Goal: Task Accomplishment & Management: Complete application form

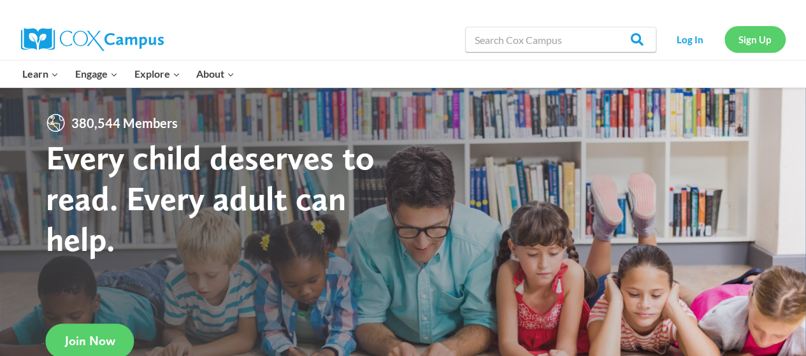
click at [752, 41] on link "Sign Up" at bounding box center [755, 39] width 61 height 26
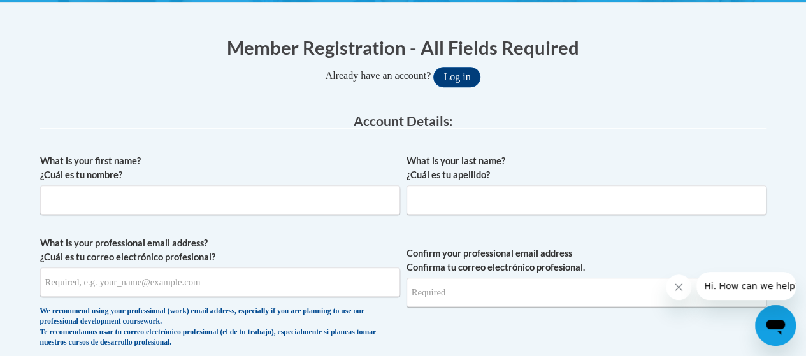
scroll to position [267, 0]
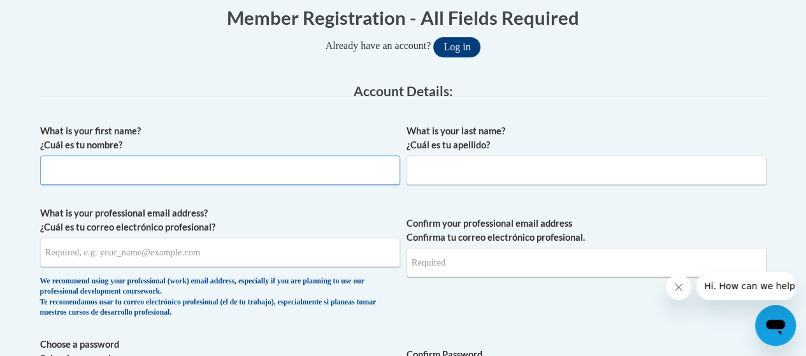
drag, startPoint x: 320, startPoint y: 117, endPoint x: 268, endPoint y: 166, distance: 71.3
click at [268, 166] on input "What is your first name? ¿Cuál es tu nombre?" at bounding box center [220, 170] width 360 height 29
type input "[PERSON_NAME]"
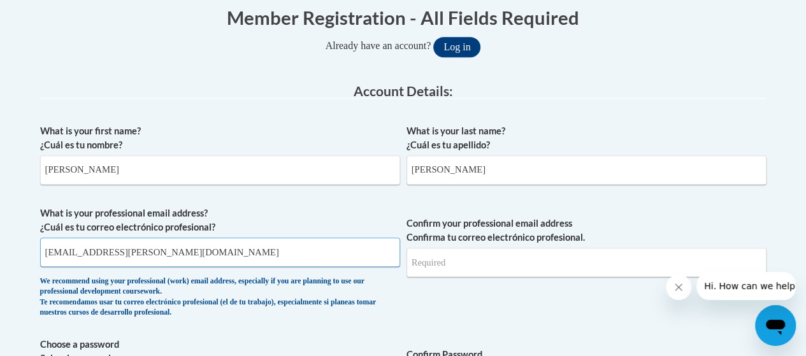
type input "[EMAIL_ADDRESS][PERSON_NAME][DOMAIN_NAME]"
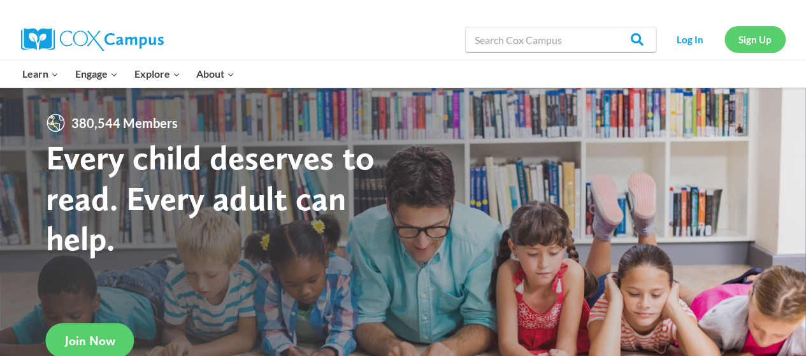
click at [741, 31] on link "Sign Up" at bounding box center [755, 39] width 61 height 26
click at [741, 39] on link "Sign Up" at bounding box center [755, 39] width 61 height 26
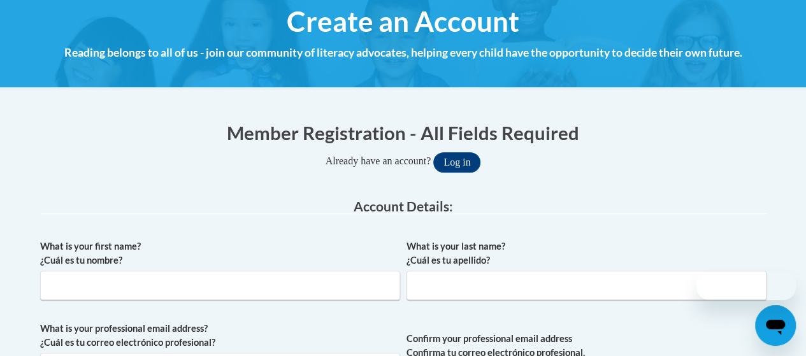
scroll to position [152, 0]
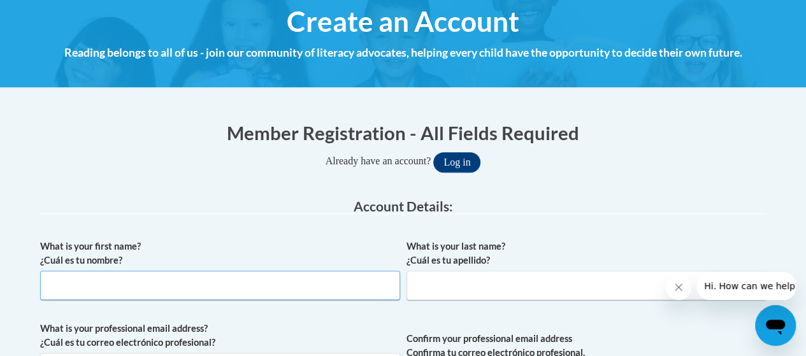
click at [263, 287] on input "What is your first name? ¿Cuál es tu nombre?" at bounding box center [220, 285] width 360 height 29
type input "[PERSON_NAME]"
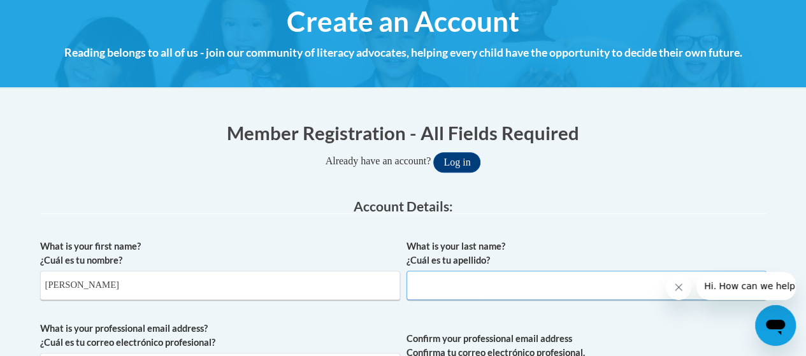
type input "q"
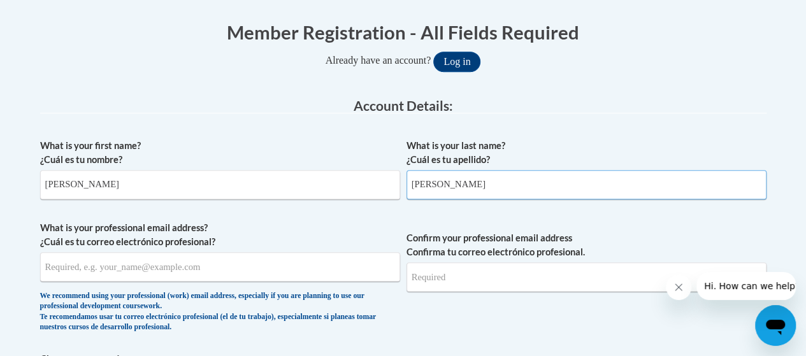
scroll to position [314, 0]
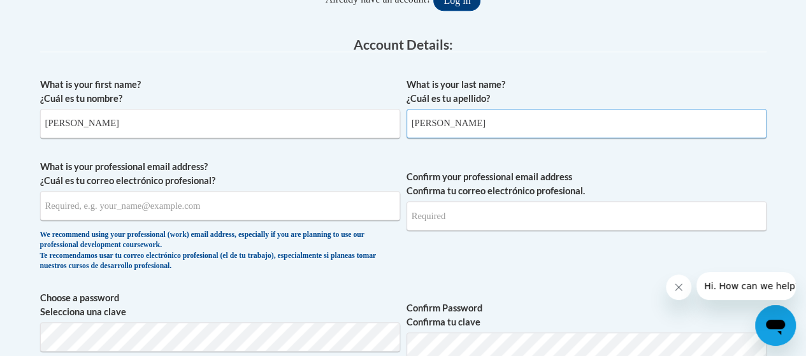
type input "[PERSON_NAME]"
click at [173, 205] on input "What is your professional email address? ¿Cuál es tu correo electrónico profesi…" at bounding box center [220, 205] width 360 height 29
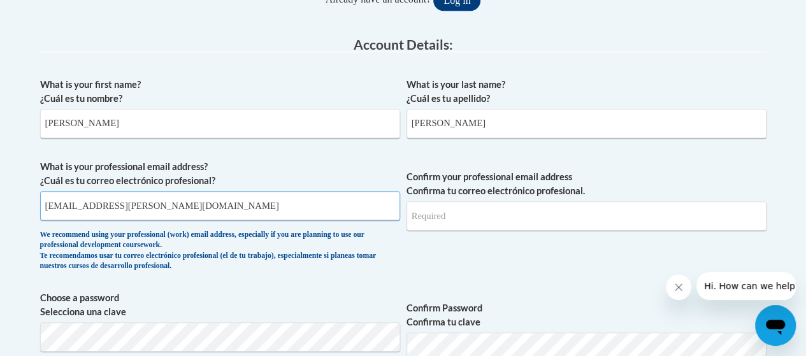
click at [173, 205] on input "[EMAIL_ADDRESS][PERSON_NAME][DOMAIN_NAME]" at bounding box center [220, 205] width 360 height 29
type input "[EMAIL_ADDRESS][PERSON_NAME][DOMAIN_NAME]"
click at [424, 224] on input "Confirm your professional email address Confirma tu correo electrónico profesio…" at bounding box center [587, 215] width 360 height 29
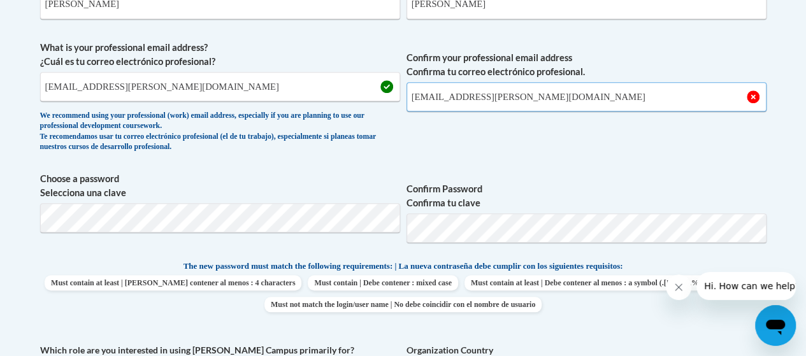
scroll to position [433, 0]
type input "[EMAIL_ADDRESS][PERSON_NAME][DOMAIN_NAME]"
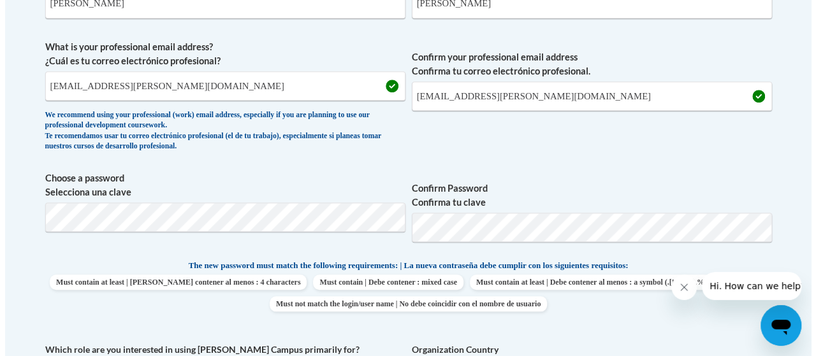
scroll to position [482, 0]
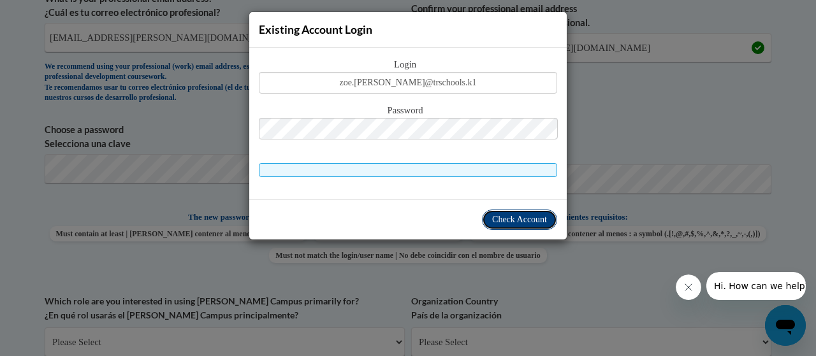
click at [489, 219] on button "Check Account" at bounding box center [519, 220] width 75 height 20
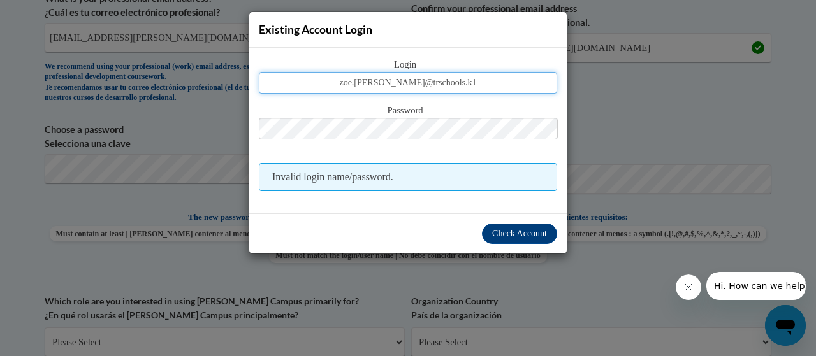
click at [478, 80] on input "zoe.[PERSON_NAME]@trschools.k1" at bounding box center [408, 83] width 298 height 22
type input "[EMAIL_ADDRESS][PERSON_NAME][DOMAIN_NAME]"
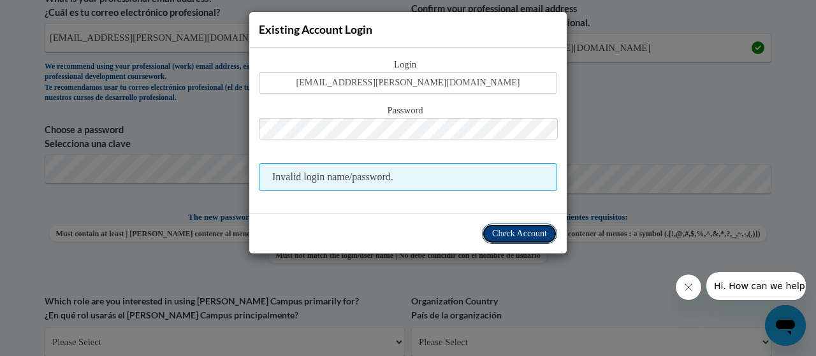
click at [485, 229] on button "Check Account" at bounding box center [519, 234] width 75 height 20
click at [519, 225] on button "Check Account" at bounding box center [519, 234] width 75 height 20
click at [521, 231] on span "Check Account" at bounding box center [519, 234] width 55 height 10
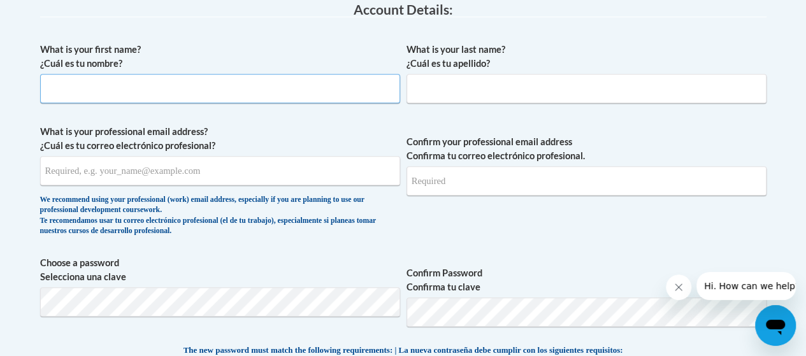
drag, startPoint x: 0, startPoint y: 0, endPoint x: 263, endPoint y: 78, distance: 274.6
click at [263, 78] on input "What is your first name? ¿Cuál es tu nombre?" at bounding box center [220, 88] width 360 height 29
type input "[PERSON_NAME]"
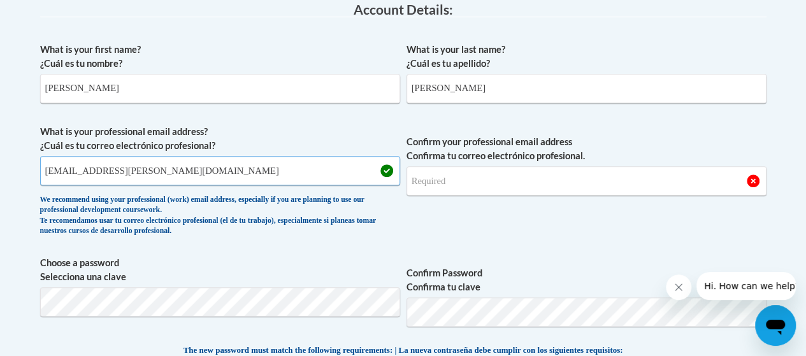
type input "[EMAIL_ADDRESS][PERSON_NAME][DOMAIN_NAME]"
click at [438, 187] on input "Confirm your professional email address Confirma tu correo electrónico profesio…" at bounding box center [587, 180] width 360 height 29
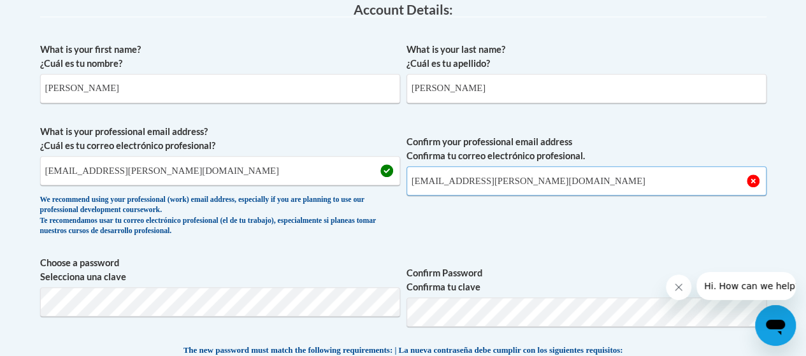
type input "[EMAIL_ADDRESS][PERSON_NAME][DOMAIN_NAME]"
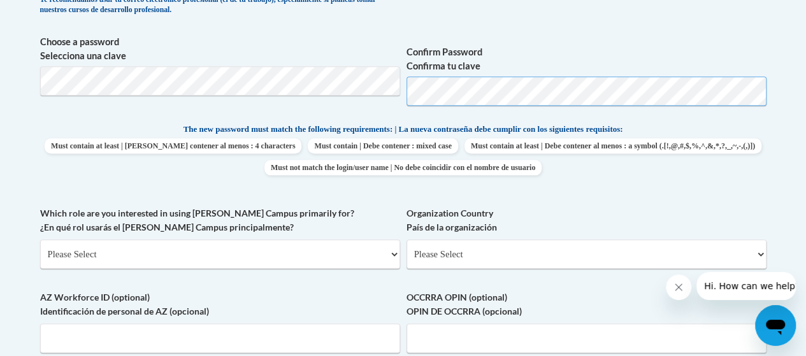
scroll to position [572, 0]
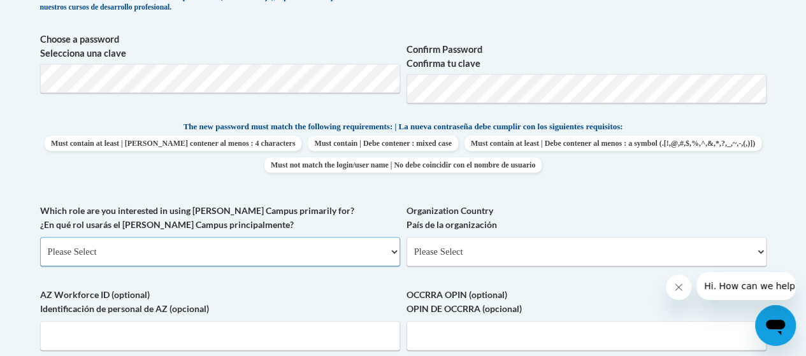
click at [265, 245] on select "Please Select College/University | Colegio/Universidad Community/Nonprofit Part…" at bounding box center [220, 251] width 360 height 29
select select "fbf2d438-af2f-41f8-98f1-81c410e29de3"
click at [40, 237] on select "Please Select College/University | Colegio/Universidad Community/Nonprofit Part…" at bounding box center [220, 251] width 360 height 29
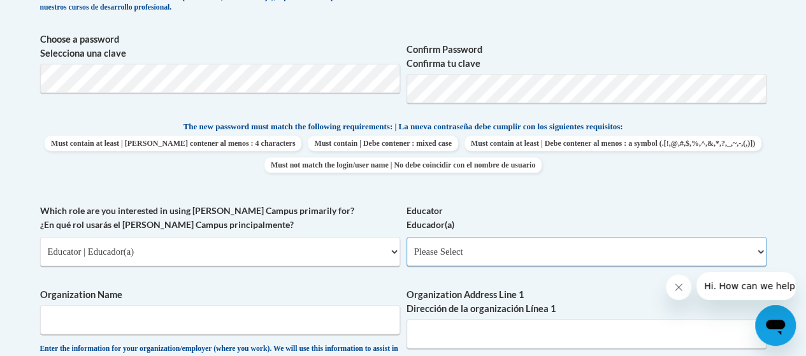
click at [423, 249] on select "Please Select Early Learning/Daycare Teacher/Family Home Care Provider | Maestr…" at bounding box center [587, 251] width 360 height 29
select select "8e40623d-54d0-45cd-9f92-5df65cd3f8cf"
click at [407, 237] on select "Please Select Early Learning/Daycare Teacher/Family Home Care Provider | Maestr…" at bounding box center [587, 251] width 360 height 29
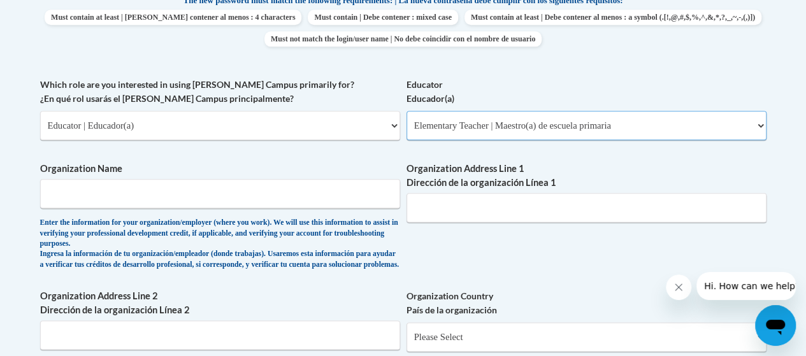
scroll to position [700, 0]
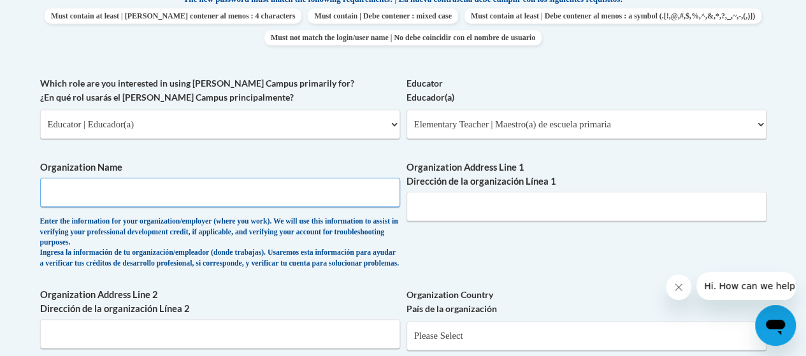
click at [304, 192] on input "Organization Name" at bounding box center [220, 192] width 360 height 29
type input "[PERSON_NAME][GEOGRAPHIC_DATA]"
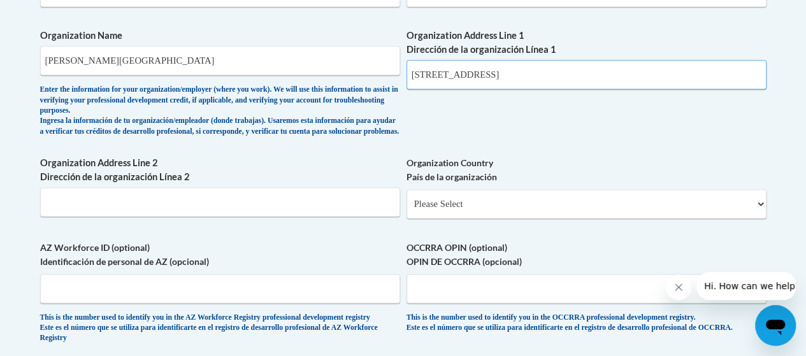
scroll to position [833, 0]
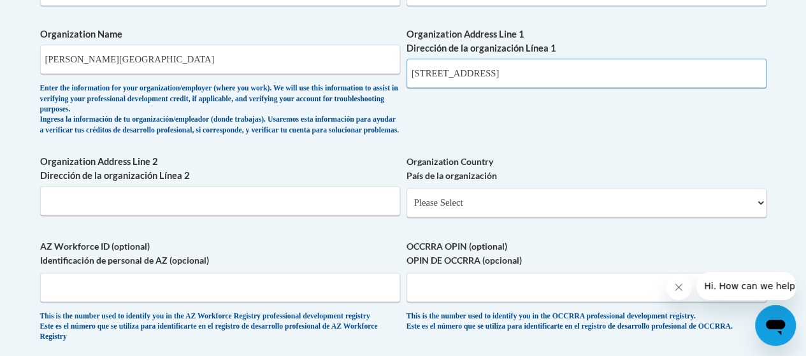
type input "[STREET_ADDRESS]"
click at [427, 210] on select "Please Select [GEOGRAPHIC_DATA] | [GEOGRAPHIC_DATA] Outside of [GEOGRAPHIC_DATA…" at bounding box center [587, 202] width 360 height 29
select select "ad49bcad-a171-4b2e-b99c-48b446064914"
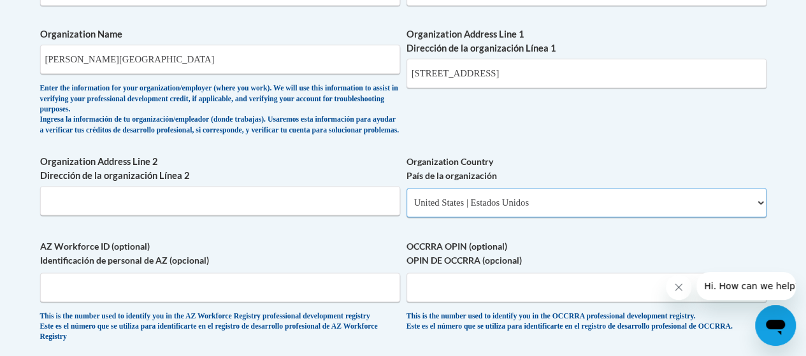
click at [407, 198] on select "Please Select [GEOGRAPHIC_DATA] | [GEOGRAPHIC_DATA] Outside of [GEOGRAPHIC_DATA…" at bounding box center [587, 202] width 360 height 29
select select
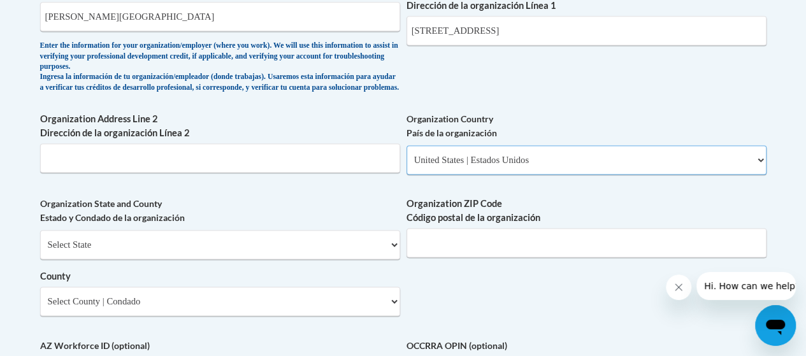
scroll to position [886, 0]
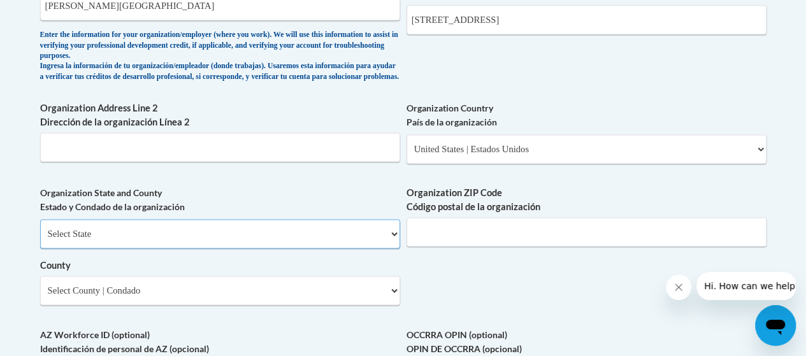
click at [320, 242] on select "Select State [US_STATE] [US_STATE] [US_STATE] [US_STATE] [US_STATE] [US_STATE] …" at bounding box center [220, 233] width 360 height 29
select select "[US_STATE]"
click at [40, 229] on select "Select State [US_STATE] [US_STATE] [US_STATE] [US_STATE] [US_STATE] [US_STATE] …" at bounding box center [220, 233] width 360 height 29
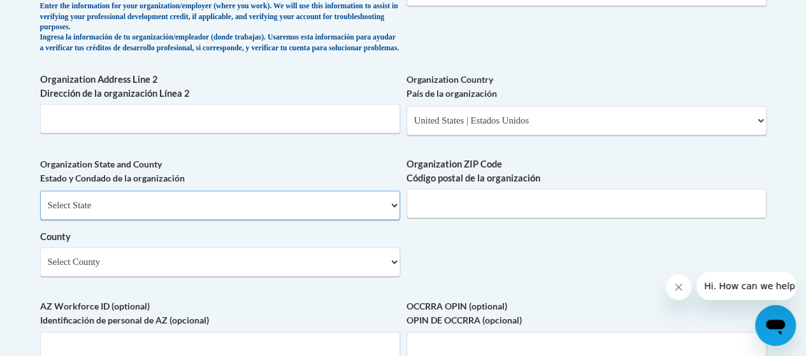
scroll to position [918, 0]
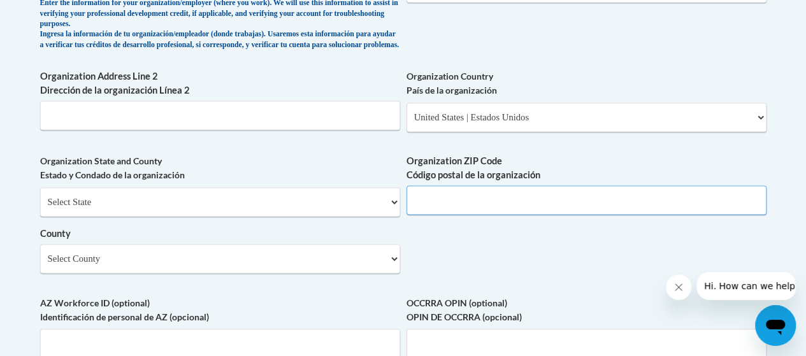
click at [447, 210] on input "Organization ZIP Code Código postal de la organización" at bounding box center [587, 199] width 360 height 29
drag, startPoint x: 308, startPoint y: 11, endPoint x: 477, endPoint y: 203, distance: 256.1
click at [477, 203] on input "Organization ZIP Code Código postal de la organización" at bounding box center [587, 199] width 360 height 29
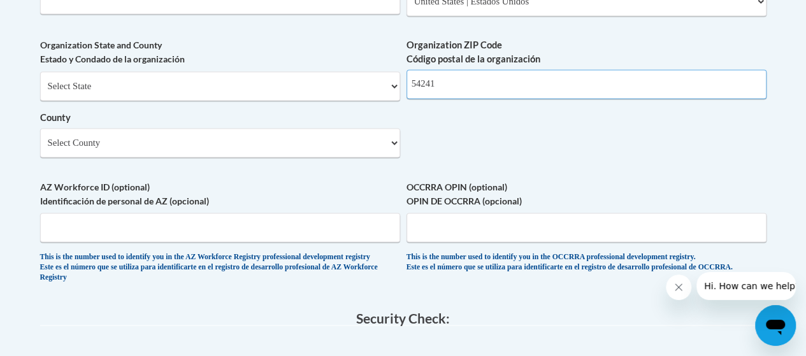
scroll to position [1035, 0]
type input "54241"
click at [242, 140] on select "Select County [GEOGRAPHIC_DATA] [GEOGRAPHIC_DATA] [PERSON_NAME][GEOGRAPHIC_DATA…" at bounding box center [220, 141] width 360 height 29
click at [40, 137] on select "Select County [GEOGRAPHIC_DATA] [GEOGRAPHIC_DATA] [PERSON_NAME][GEOGRAPHIC_DATA…" at bounding box center [220, 141] width 360 height 29
click at [192, 155] on select "Select County [GEOGRAPHIC_DATA] [GEOGRAPHIC_DATA] [PERSON_NAME][GEOGRAPHIC_DATA…" at bounding box center [220, 141] width 360 height 29
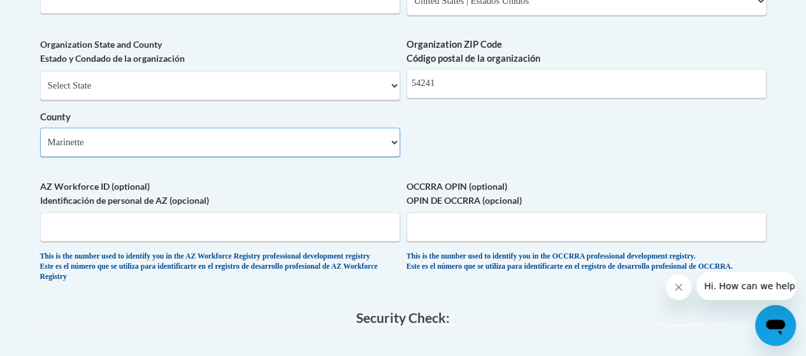
select select "Manitowoc"
click at [40, 137] on select "Select County [GEOGRAPHIC_DATA] [GEOGRAPHIC_DATA] [PERSON_NAME][GEOGRAPHIC_DATA…" at bounding box center [220, 141] width 360 height 29
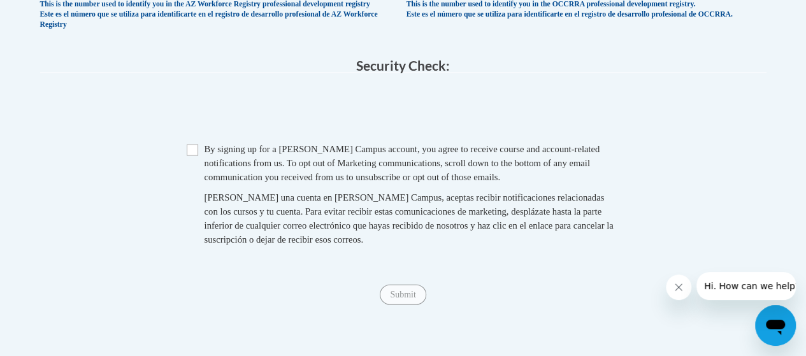
scroll to position [1296, 0]
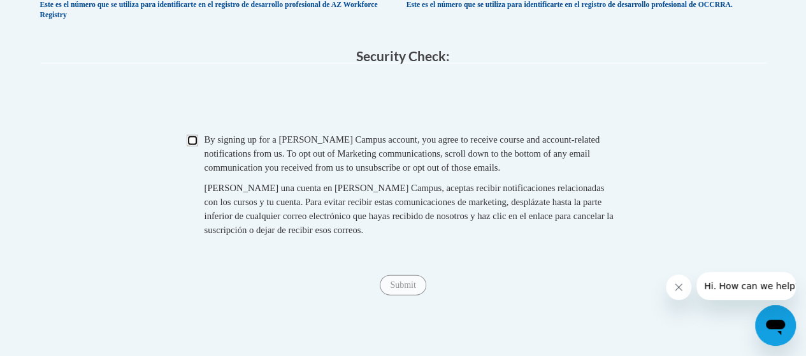
click at [193, 147] on input "Checkbox" at bounding box center [192, 140] width 11 height 11
checkbox input "true"
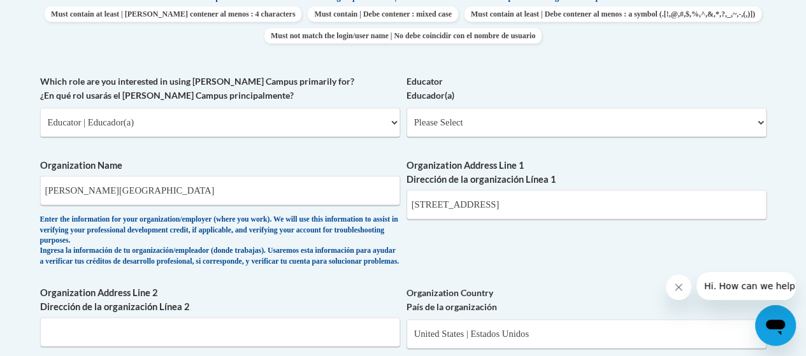
scroll to position [715, 0]
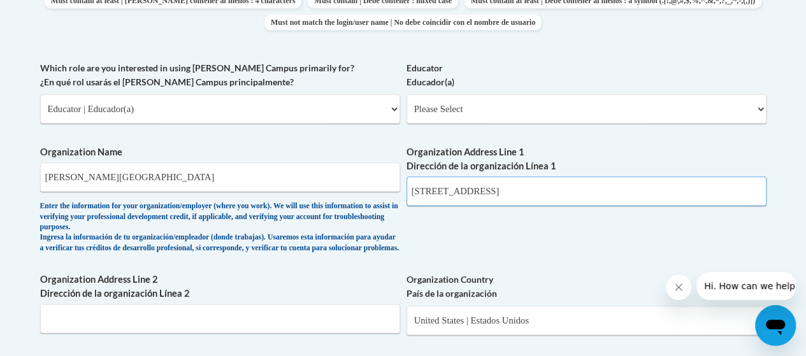
drag, startPoint x: 583, startPoint y: 191, endPoint x: 492, endPoint y: 194, distance: 91.2
click at [492, 194] on input "[STREET_ADDRESS]" at bounding box center [587, 191] width 360 height 29
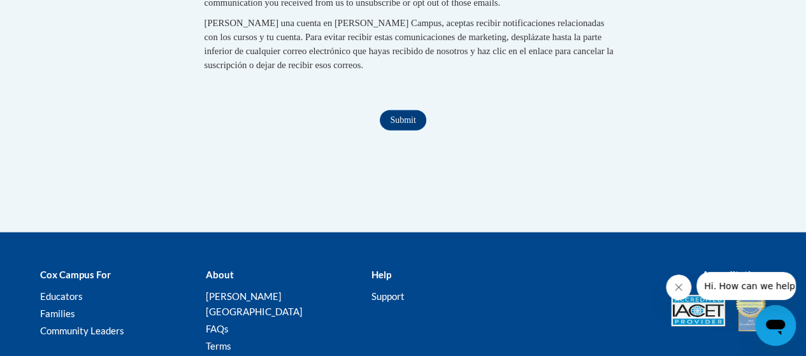
scroll to position [1462, 0]
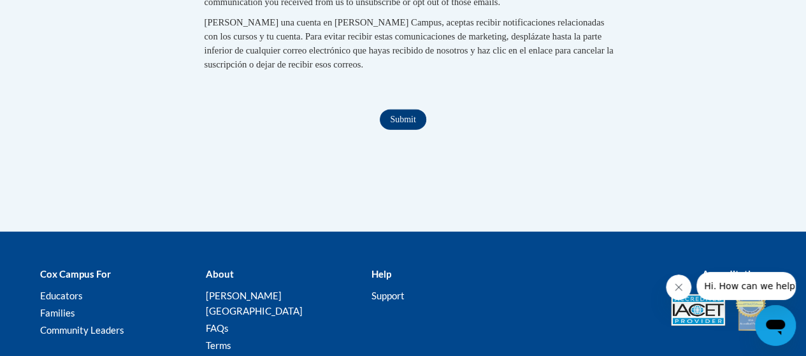
type input "[STREET_ADDRESS]"
click at [410, 130] on input "Submit" at bounding box center [403, 120] width 46 height 20
